Goal: Task Accomplishment & Management: Manage account settings

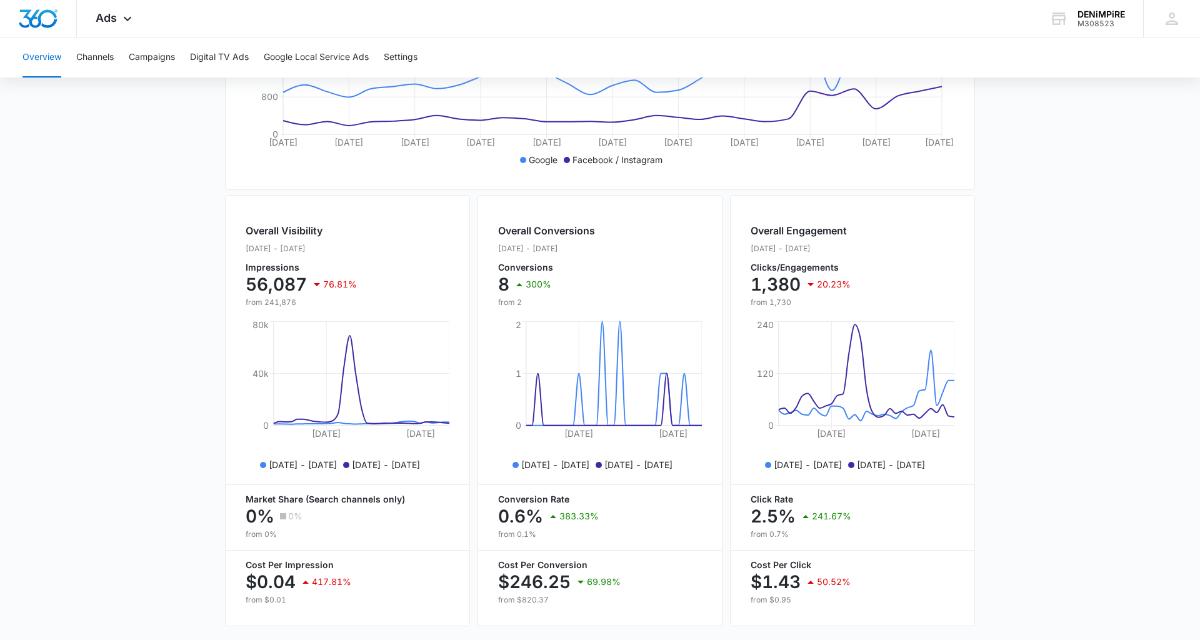
scroll to position [372, 0]
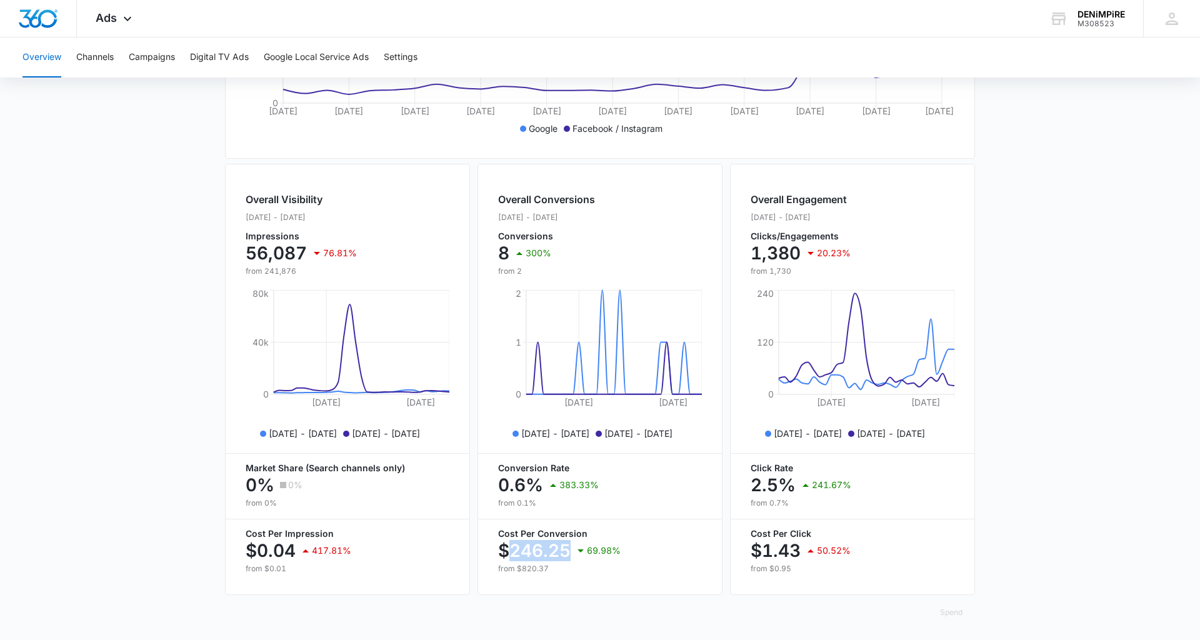
drag, startPoint x: 569, startPoint y: 547, endPoint x: 504, endPoint y: 552, distance: 65.2
click at [504, 552] on p "$246.25" at bounding box center [534, 550] width 72 height 20
click at [567, 552] on p "$246.25" at bounding box center [534, 550] width 72 height 20
drag, startPoint x: 570, startPoint y: 547, endPoint x: 504, endPoint y: 548, distance: 66.2
click at [504, 548] on p "$246.25" at bounding box center [534, 550] width 72 height 20
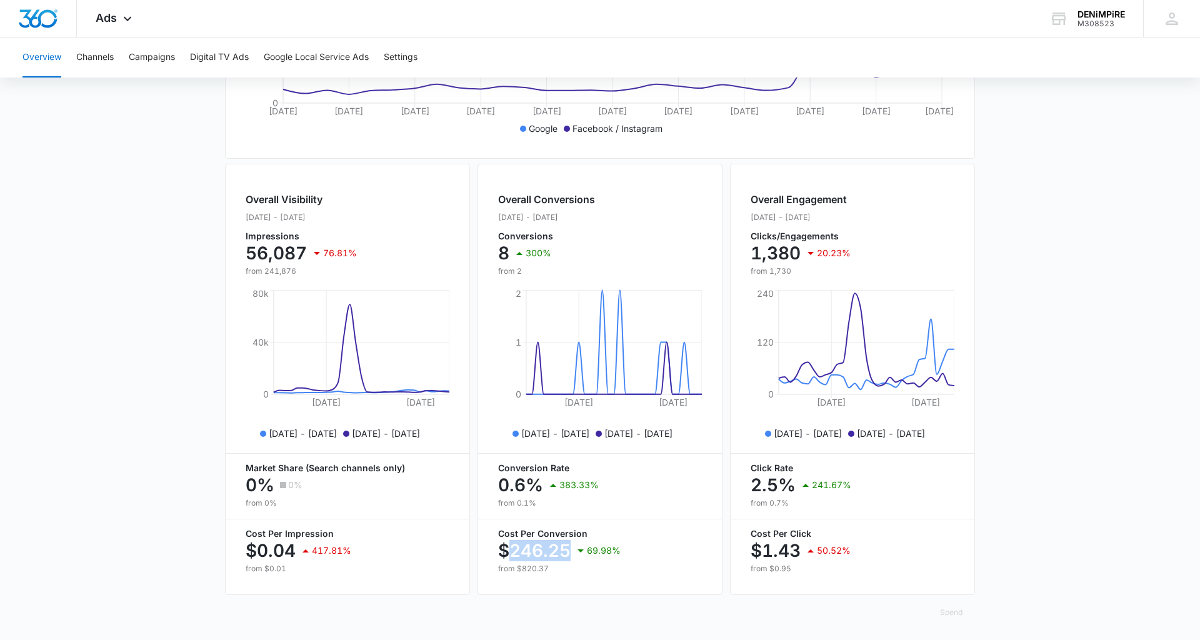
click at [569, 544] on p "$246.25" at bounding box center [534, 550] width 72 height 20
drag, startPoint x: 570, startPoint y: 547, endPoint x: 496, endPoint y: 555, distance: 74.2
click at [496, 555] on div "Overall Conversions [DATE] - [DATE] Conversions 8 300% from [DATE], [DATE], 202…" at bounding box center [599, 379] width 245 height 431
click at [567, 565] on body "Ads Apps Forms CRM Email Social POS Content Ads Intelligence Files Brand Settin…" at bounding box center [600, 135] width 1200 height 1015
drag, startPoint x: 556, startPoint y: 567, endPoint x: 524, endPoint y: 569, distance: 32.5
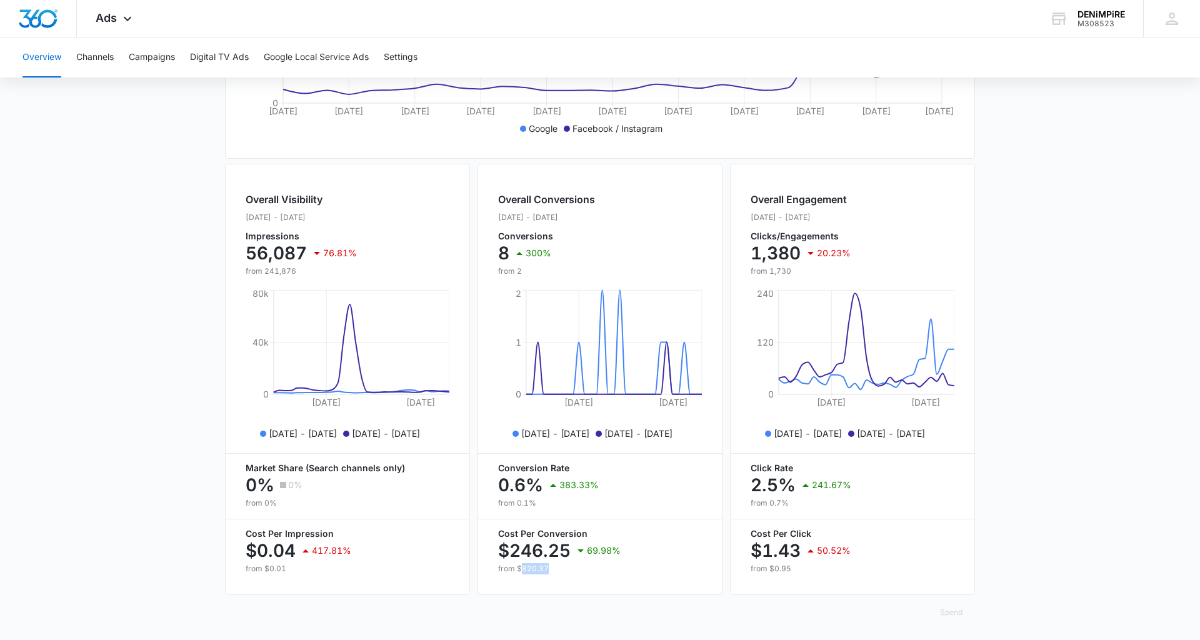
click at [524, 569] on p "from $820.37" at bounding box center [600, 568] width 204 height 11
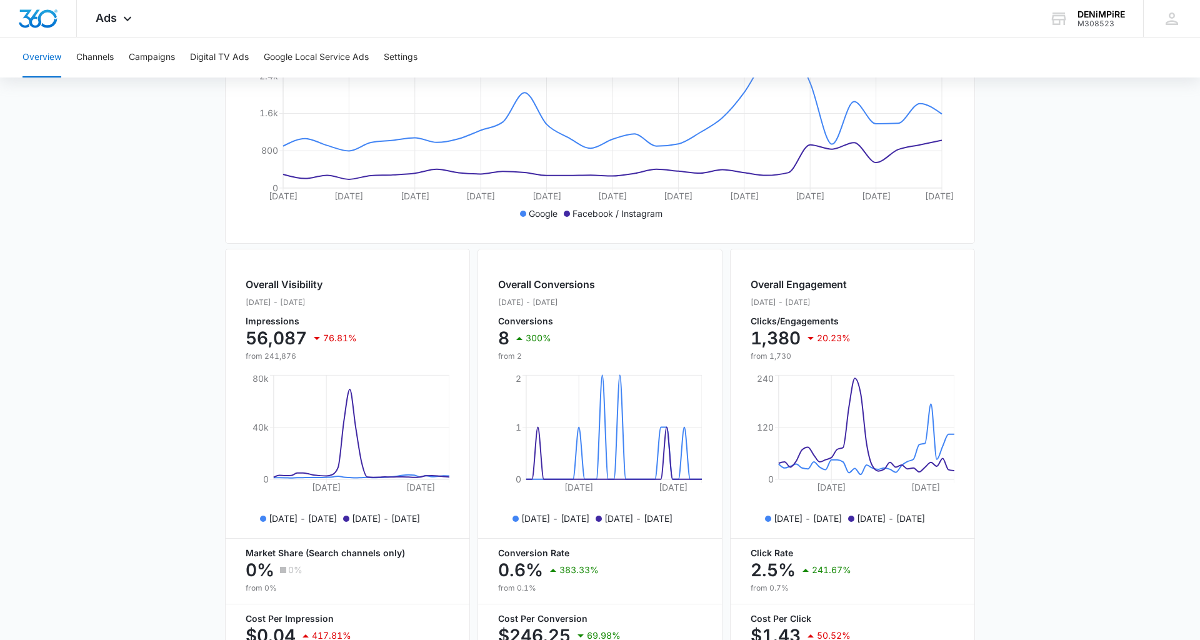
scroll to position [228, 0]
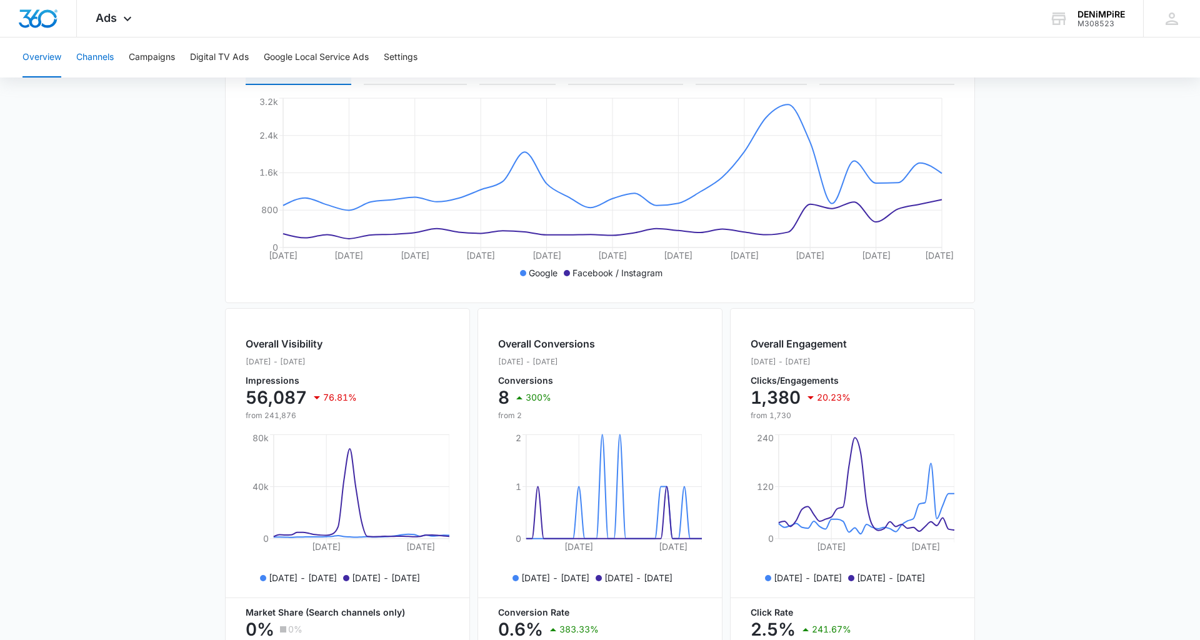
click at [86, 54] on button "Channels" at bounding box center [94, 57] width 37 height 40
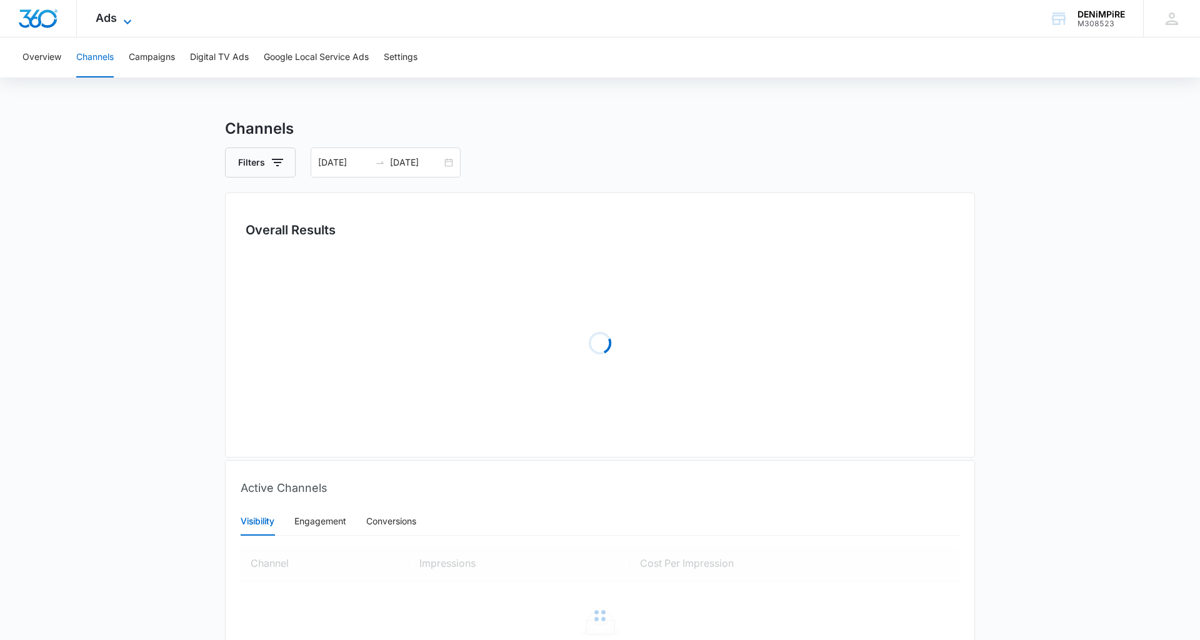
click at [126, 19] on icon at bounding box center [127, 21] width 15 height 15
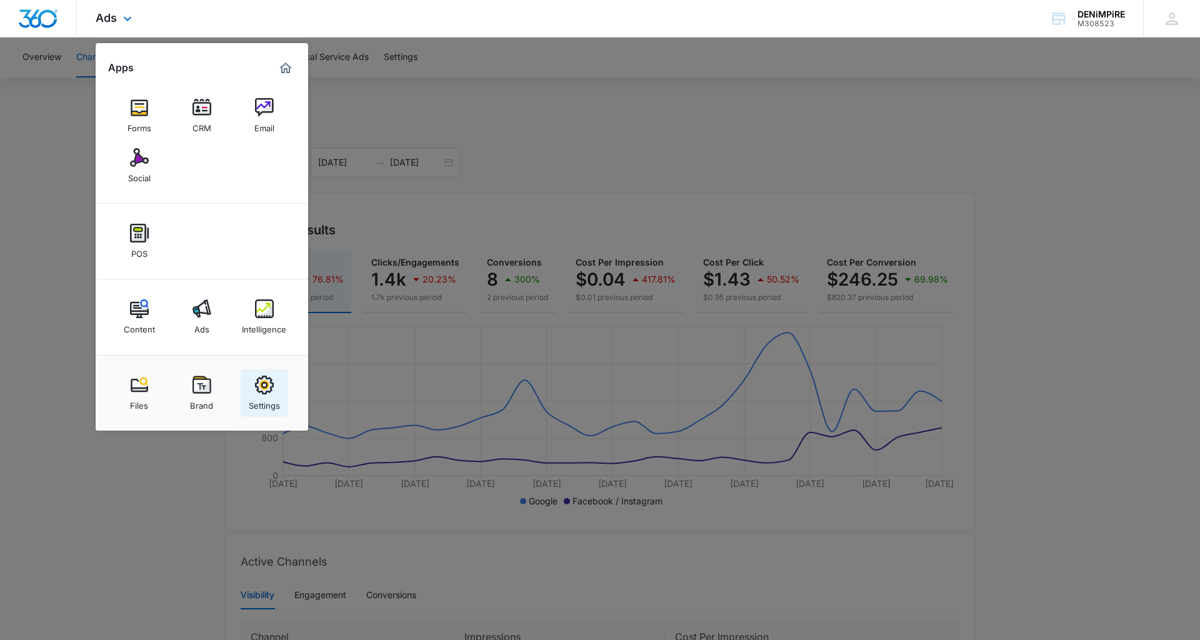
click at [273, 400] on div "Settings" at bounding box center [264, 402] width 31 height 16
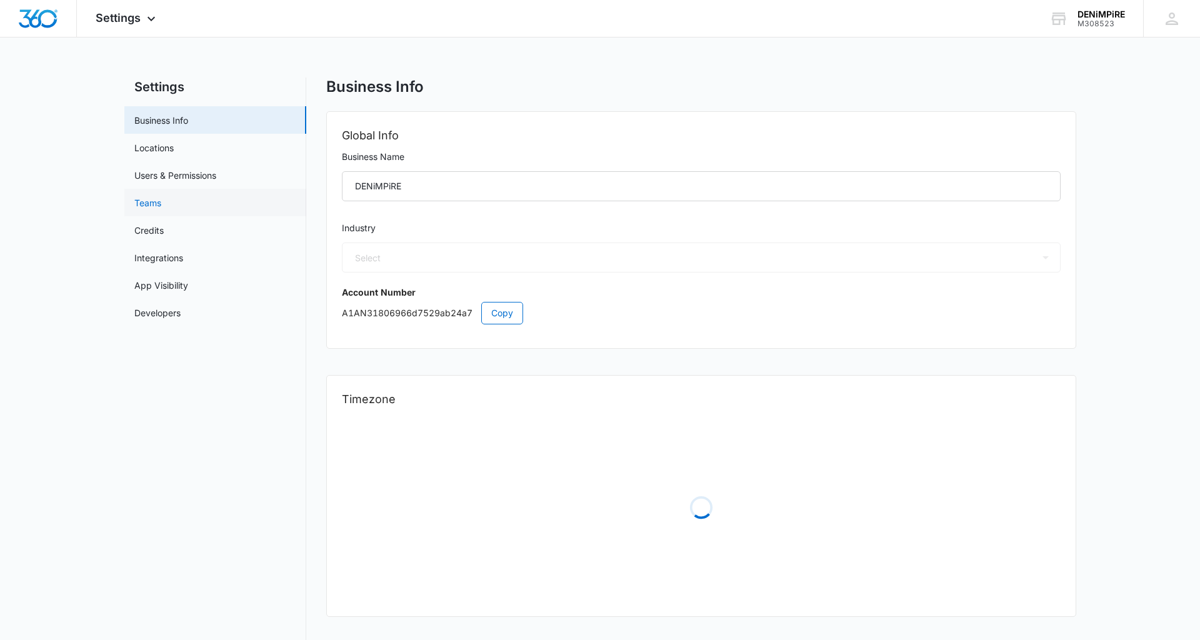
select select "45"
select select "US"
select select "America/Los_Angeles"
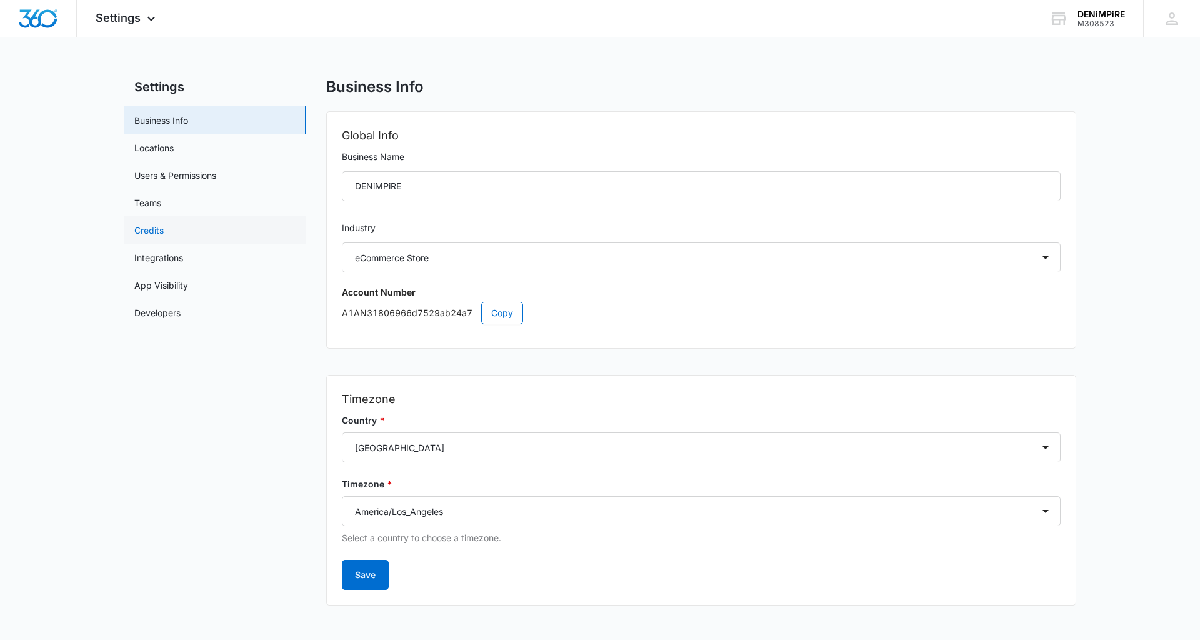
click at [164, 232] on link "Credits" at bounding box center [148, 230] width 29 height 13
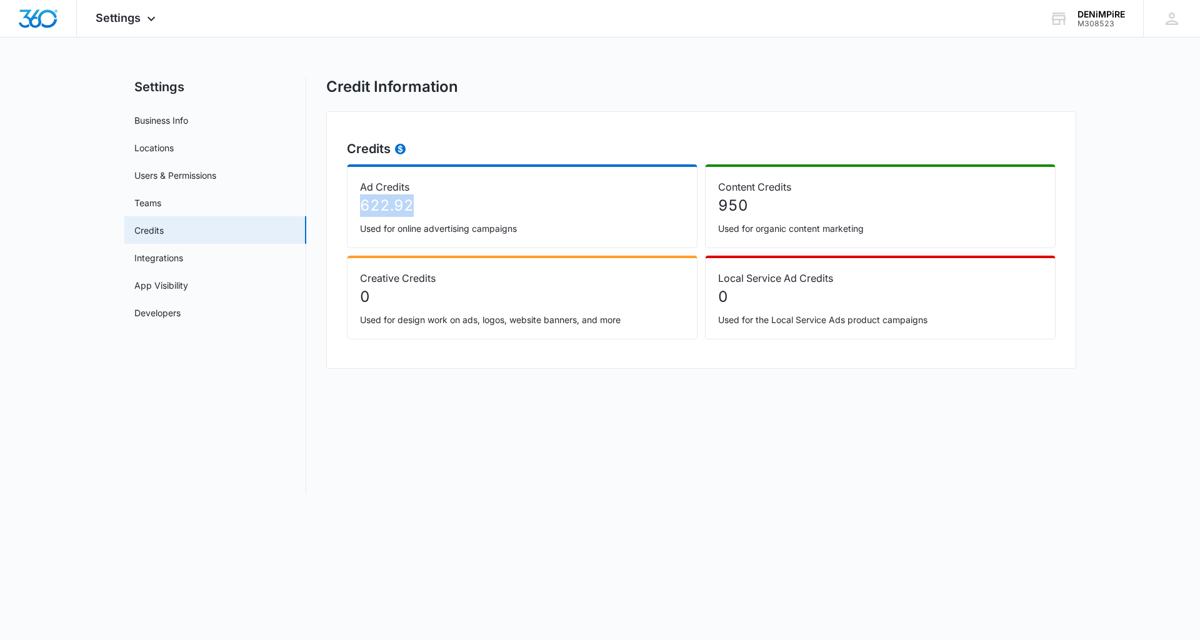
drag, startPoint x: 415, startPoint y: 204, endPoint x: 337, endPoint y: 205, distance: 77.5
click at [337, 205] on div "Credits Ad Credits 622.92 Used for online advertising campaigns Content Credits…" at bounding box center [701, 239] width 750 height 257
click at [435, 204] on p "622.92" at bounding box center [522, 205] width 324 height 22
drag, startPoint x: 435, startPoint y: 204, endPoint x: 357, endPoint y: 205, distance: 78.1
click at [357, 205] on div "Ad Credits 622.92 Used for online advertising campaigns" at bounding box center [522, 206] width 350 height 84
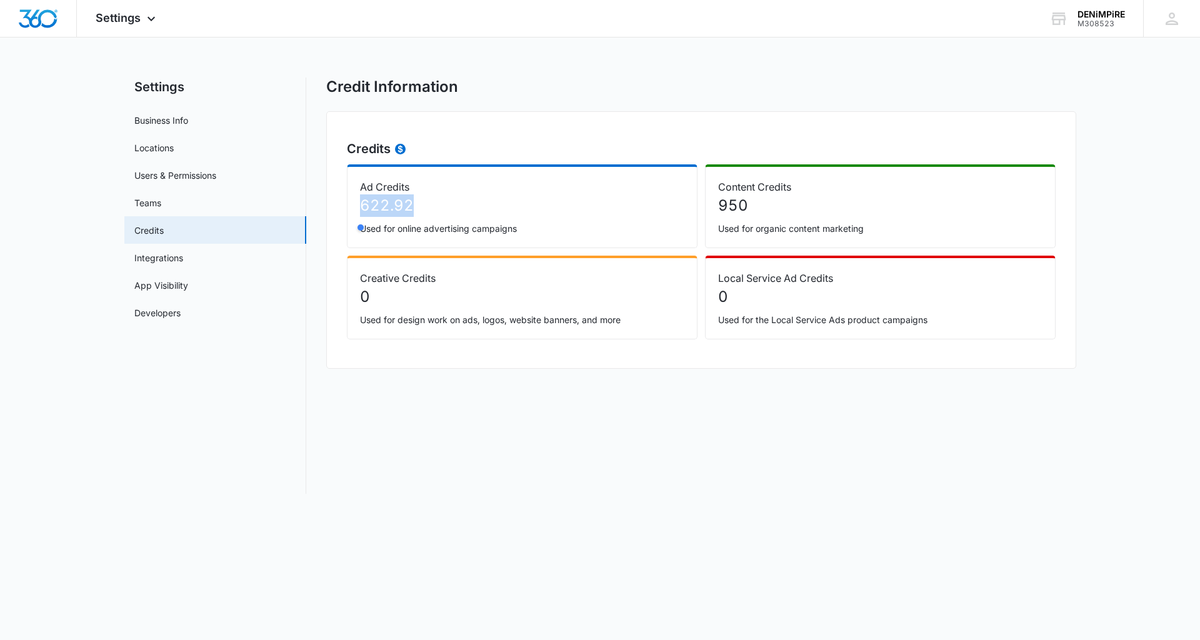
click at [462, 233] on div at bounding box center [425, 227] width 140 height 25
click at [561, 239] on div "Ad Credits 622.92 Used for online advertising campaigns" at bounding box center [522, 206] width 350 height 84
drag, startPoint x: 545, startPoint y: 231, endPoint x: 382, endPoint y: 217, distance: 163.6
click at [382, 217] on div "Ad Credits 622.92 Used for online advertising campaigns" at bounding box center [522, 206] width 350 height 84
click at [512, 299] on p "0" at bounding box center [522, 297] width 324 height 22
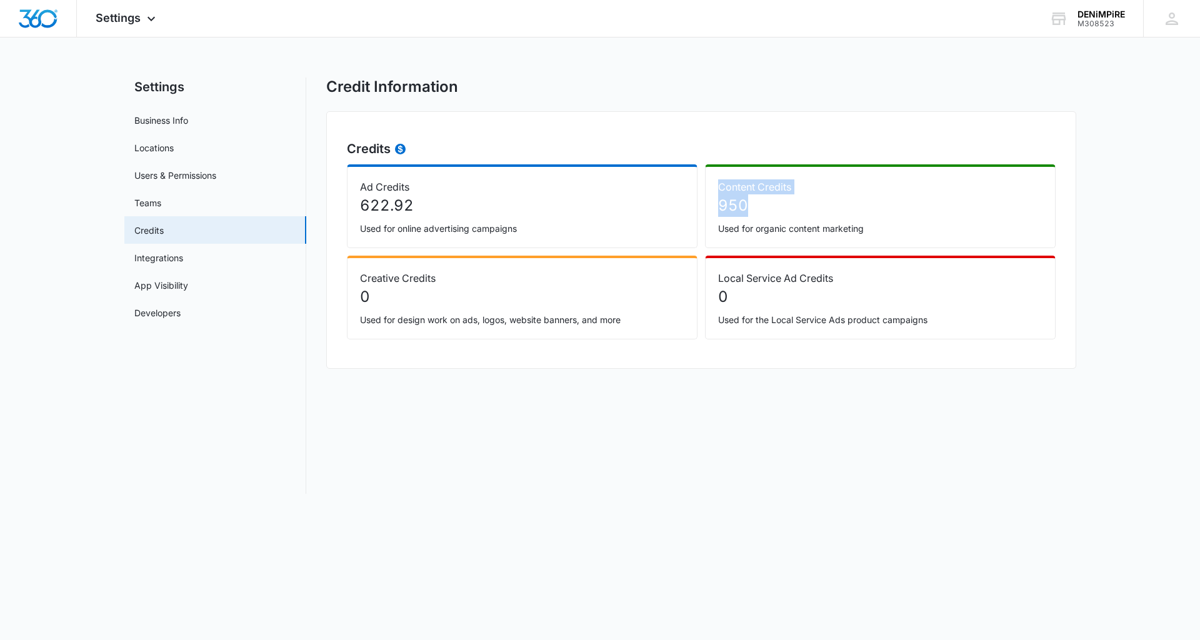
drag, startPoint x: 750, startPoint y: 206, endPoint x: 715, endPoint y: 186, distance: 39.8
click at [715, 186] on div "Content Credits 950 Used for organic content marketing" at bounding box center [880, 206] width 350 height 84
click at [765, 219] on div at bounding box center [783, 208] width 140 height 25
click at [764, 209] on div at bounding box center [783, 208] width 140 height 25
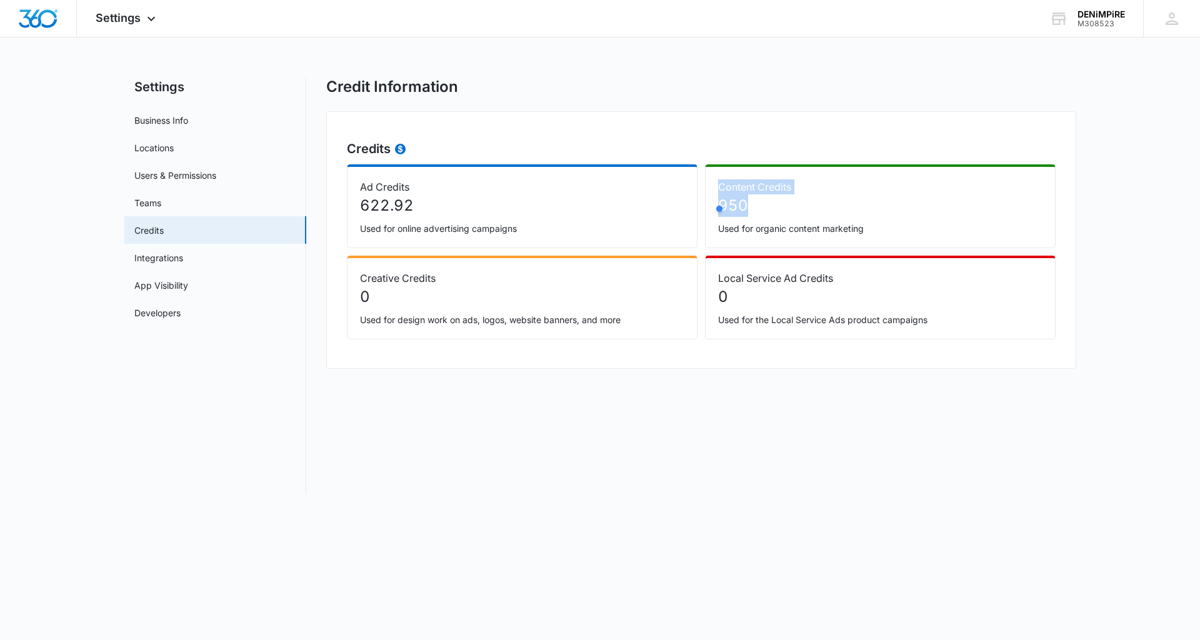
click at [762, 186] on p "Content Credits" at bounding box center [880, 186] width 324 height 15
drag, startPoint x: 753, startPoint y: 209, endPoint x: 711, endPoint y: 190, distance: 46.4
click at [711, 190] on div "Content Credits 950 Used for organic content marketing" at bounding box center [880, 206] width 350 height 84
click at [759, 202] on div at bounding box center [779, 212] width 140 height 25
click at [737, 204] on div at bounding box center [779, 212] width 140 height 25
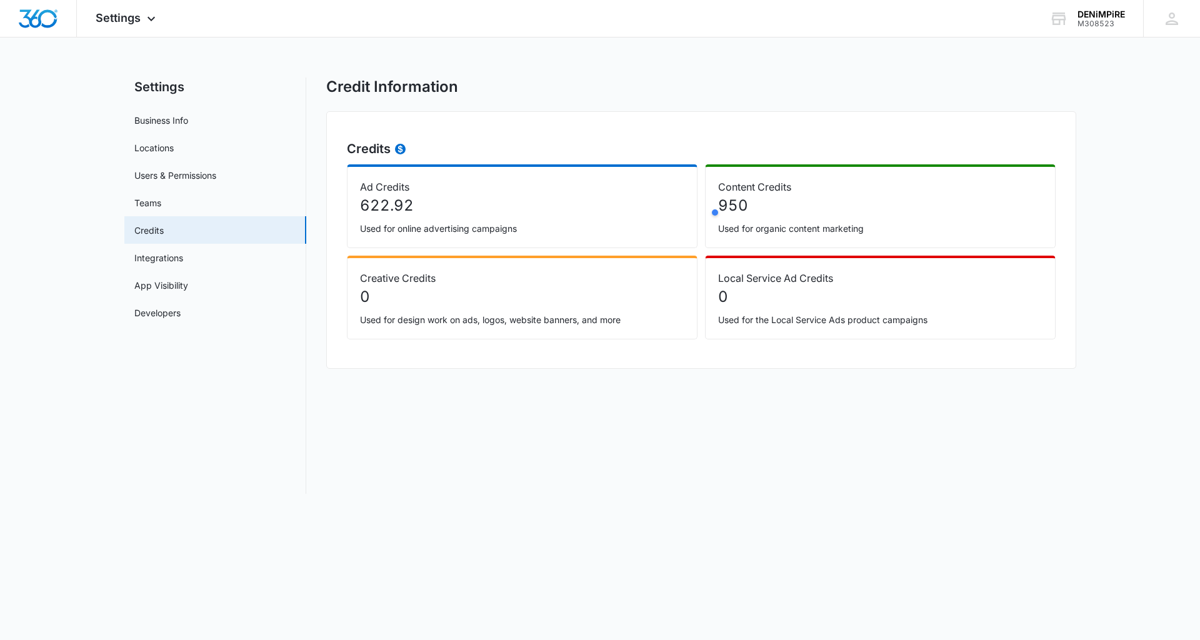
click at [766, 234] on p "Used for organic content marketing" at bounding box center [880, 228] width 324 height 13
click at [774, 224] on p "Used for organic content marketing" at bounding box center [880, 228] width 324 height 13
